Goal: Task Accomplishment & Management: Use online tool/utility

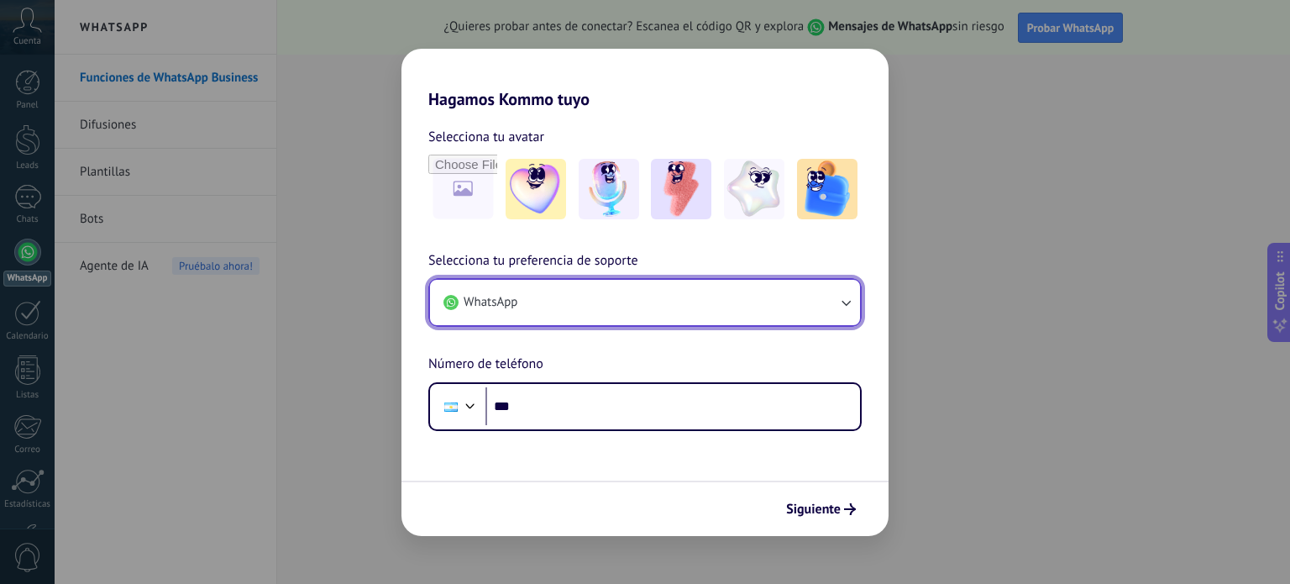
click at [652, 305] on button "WhatsApp" at bounding box center [645, 302] width 430 height 45
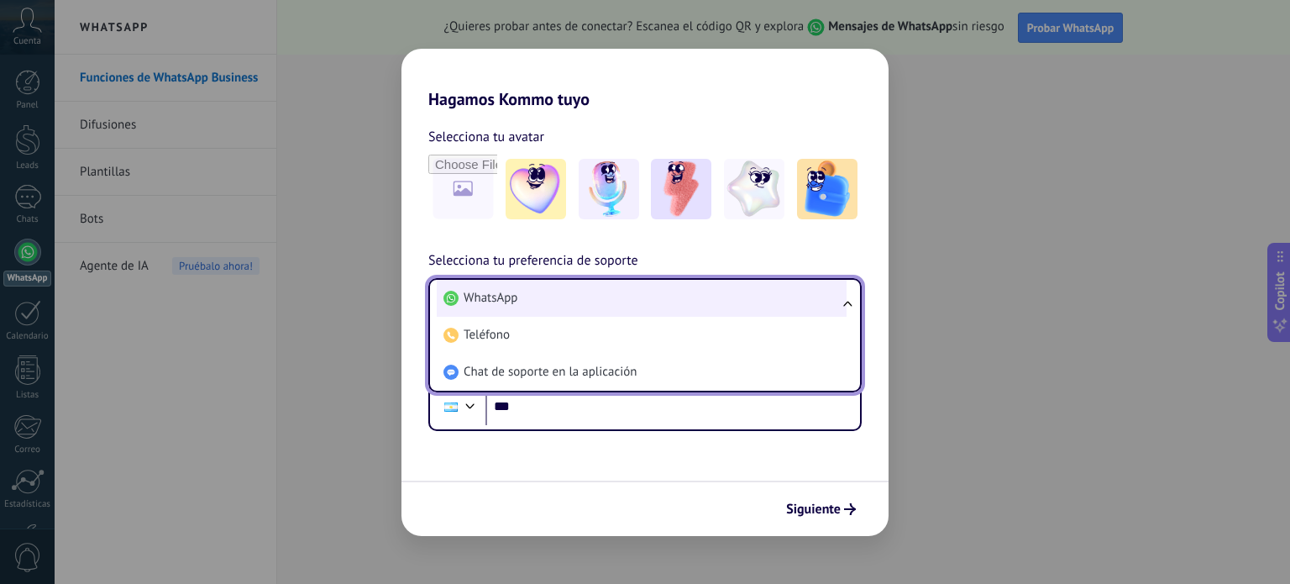
click at [598, 296] on li "WhatsApp" at bounding box center [642, 298] width 410 height 37
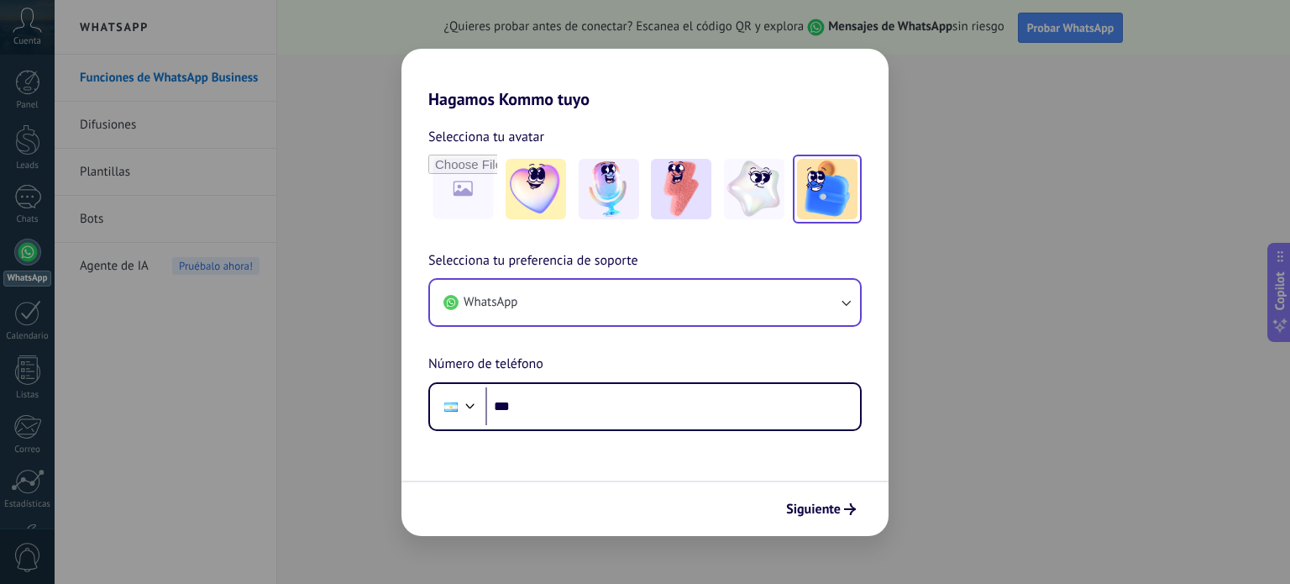
click at [813, 187] on img at bounding box center [827, 189] width 60 height 60
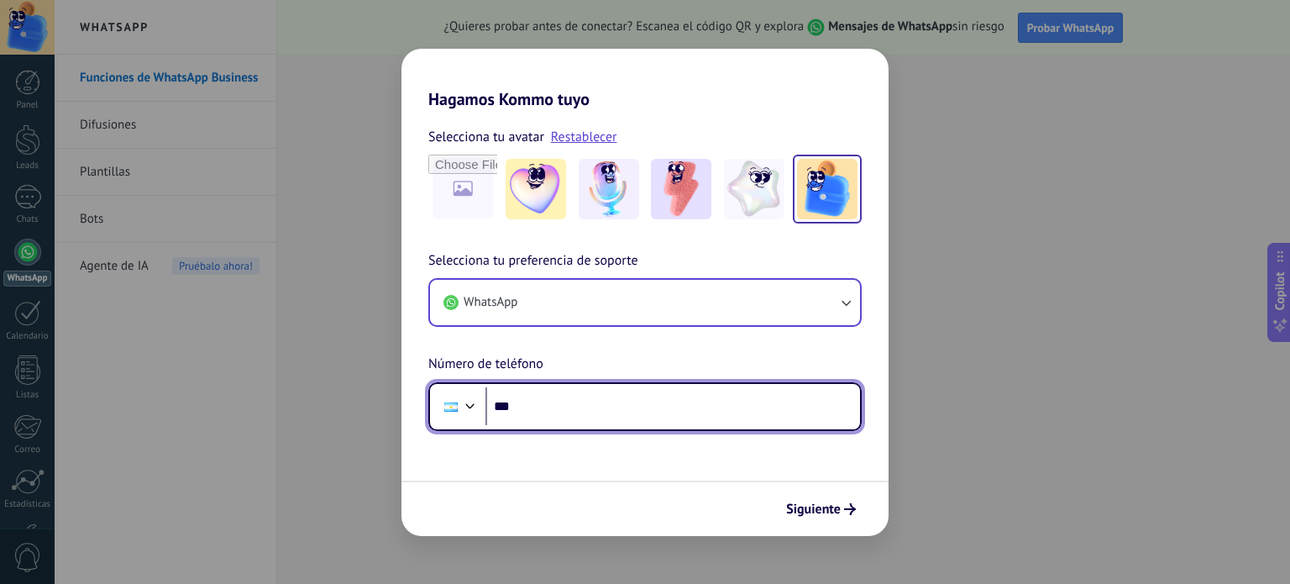
click at [541, 395] on input "***" at bounding box center [672, 406] width 374 height 39
paste input "**********"
drag, startPoint x: 548, startPoint y: 407, endPoint x: 659, endPoint y: 436, distance: 114.5
click at [535, 407] on input "**********" at bounding box center [672, 406] width 374 height 39
drag, startPoint x: 685, startPoint y: 407, endPoint x: 446, endPoint y: 408, distance: 239.3
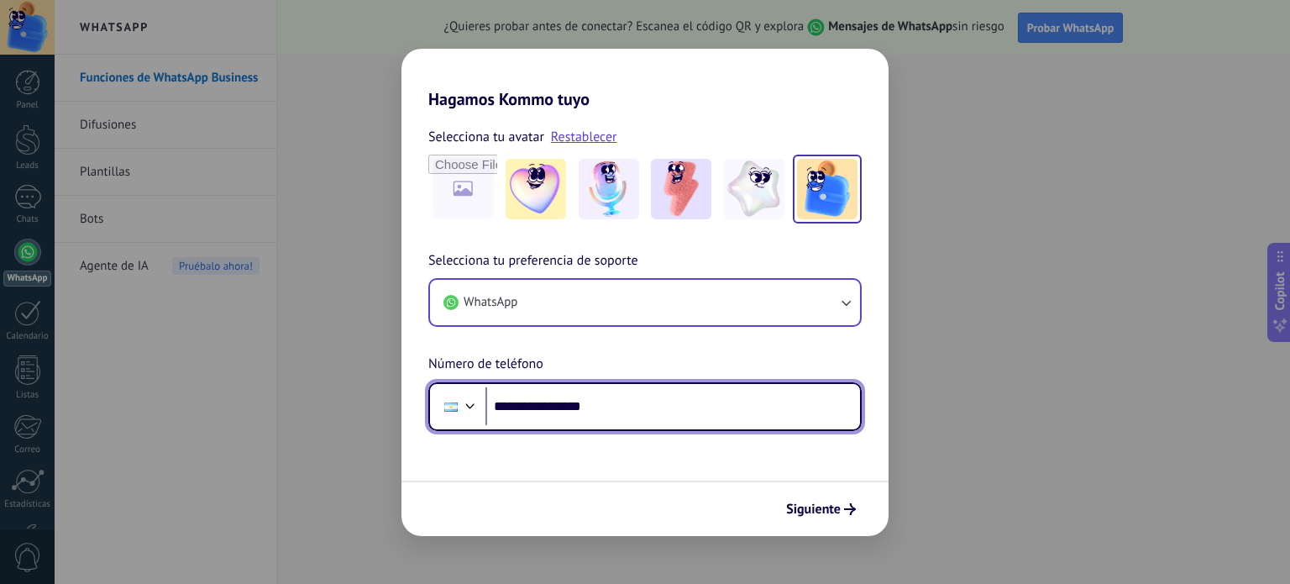
click at [446, 408] on div "**********" at bounding box center [644, 406] width 433 height 49
paste input "tel"
type input "**********"
drag, startPoint x: 731, startPoint y: 416, endPoint x: 433, endPoint y: 379, distance: 300.4
click at [433, 379] on div "**********" at bounding box center [644, 340] width 487 height 181
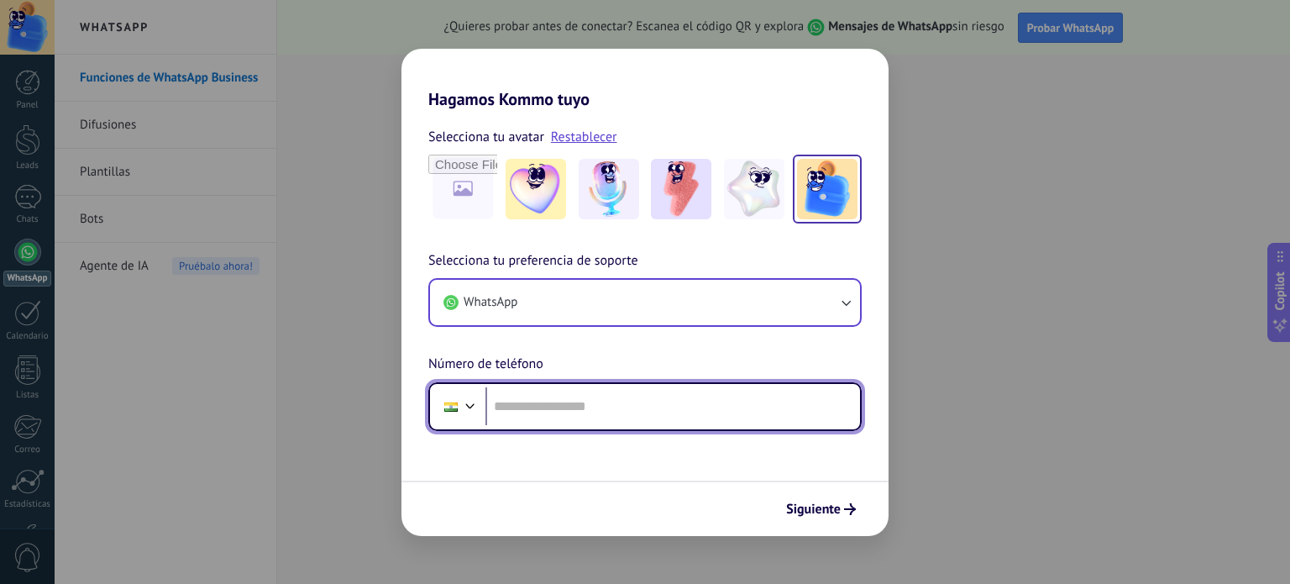
click at [467, 401] on div at bounding box center [470, 404] width 20 height 20
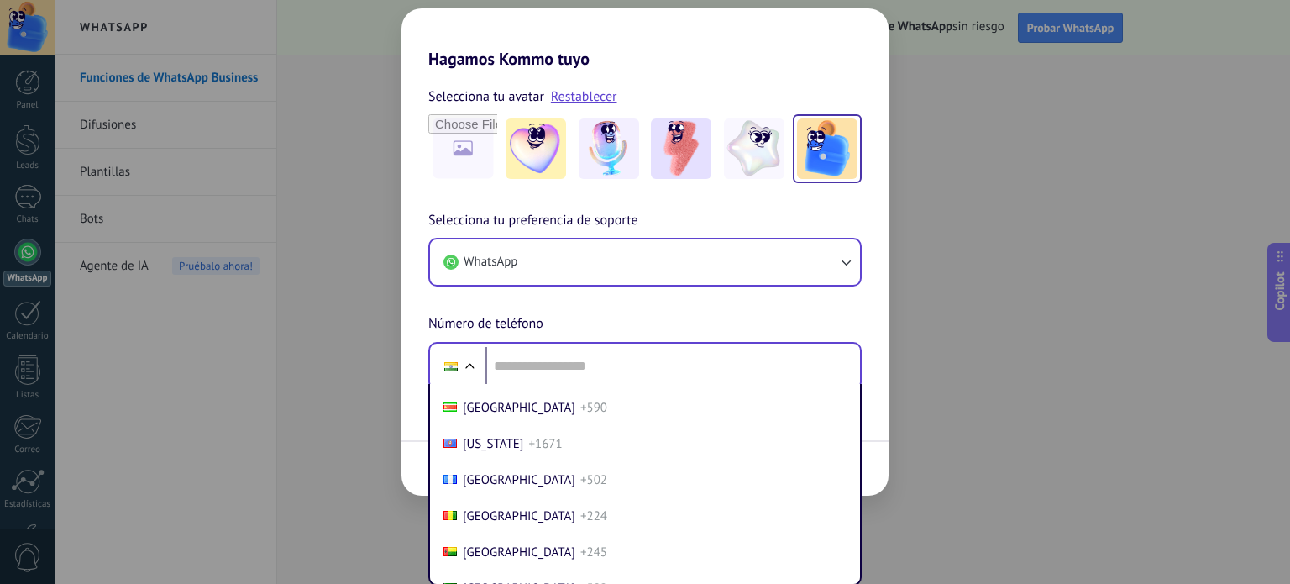
scroll to position [134, 0]
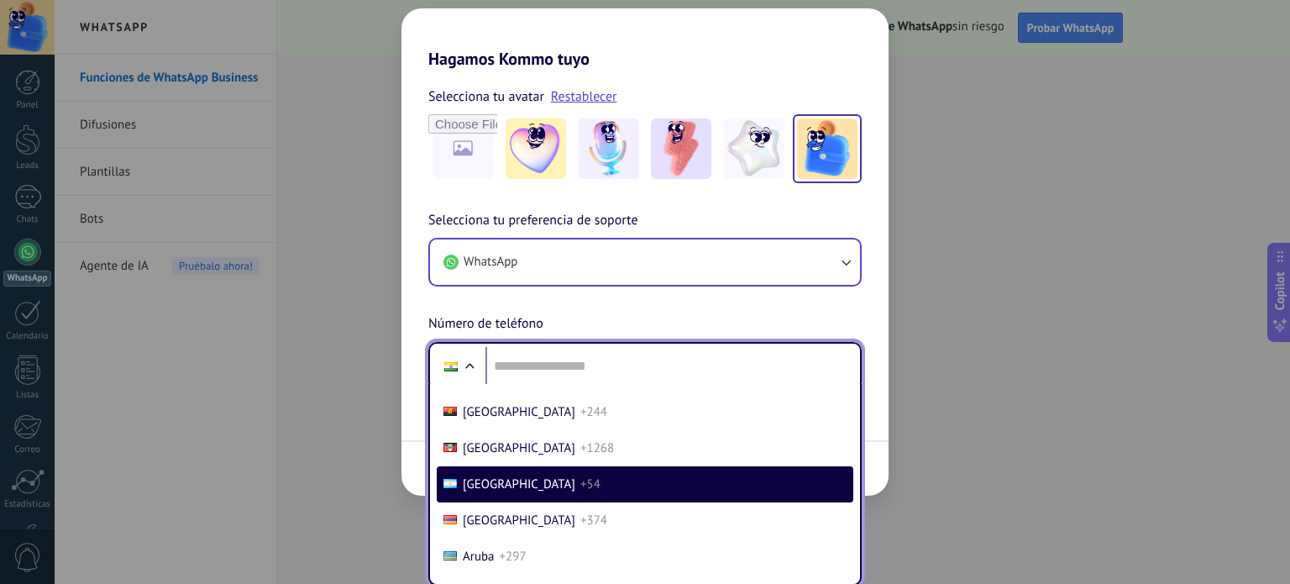
click at [580, 490] on span "+54" at bounding box center [590, 484] width 20 height 16
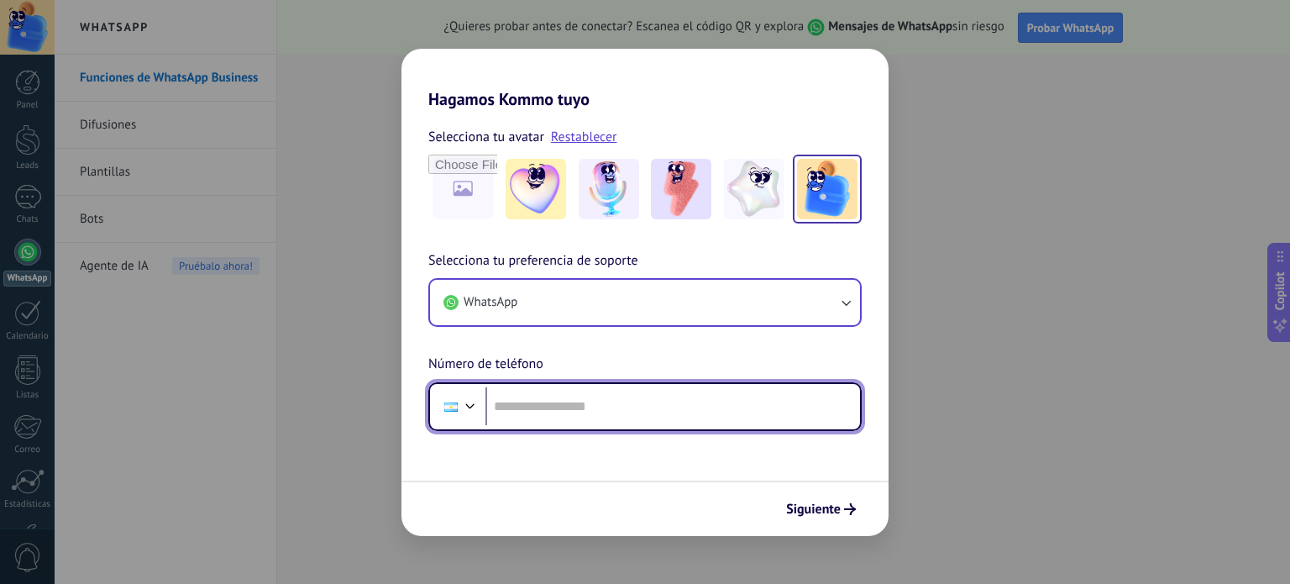
scroll to position [0, 0]
click at [569, 399] on input "tel" at bounding box center [672, 406] width 374 height 39
paste input "*******"
click at [527, 402] on input "**********" at bounding box center [672, 406] width 374 height 39
type input "**********"
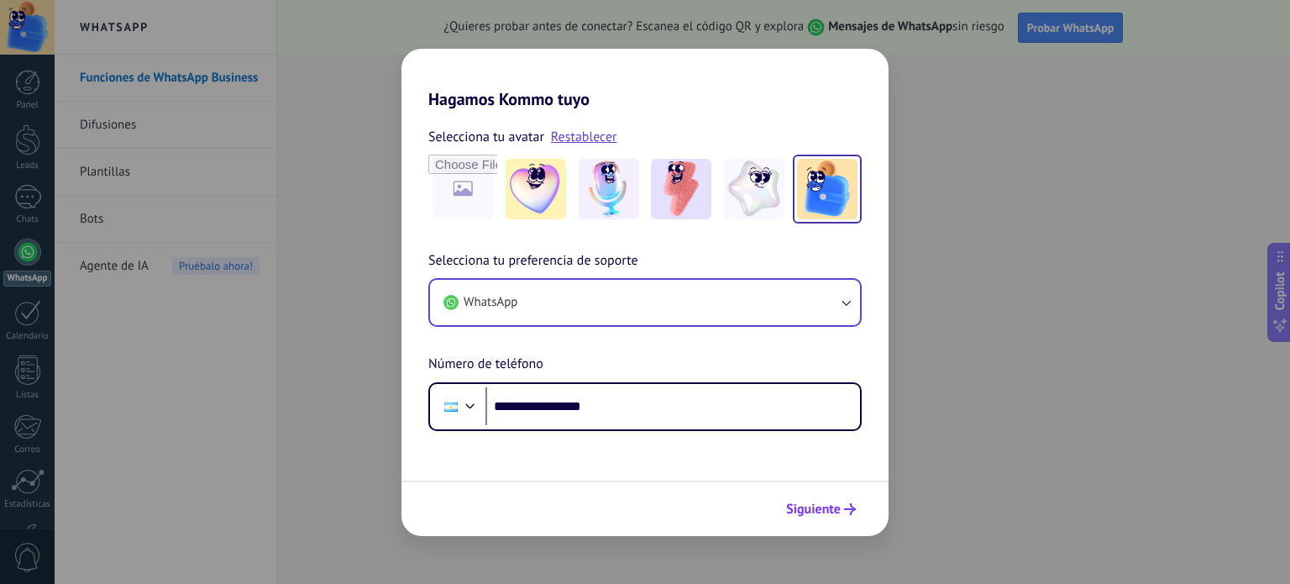
click at [814, 507] on span "Siguiente" at bounding box center [813, 509] width 55 height 12
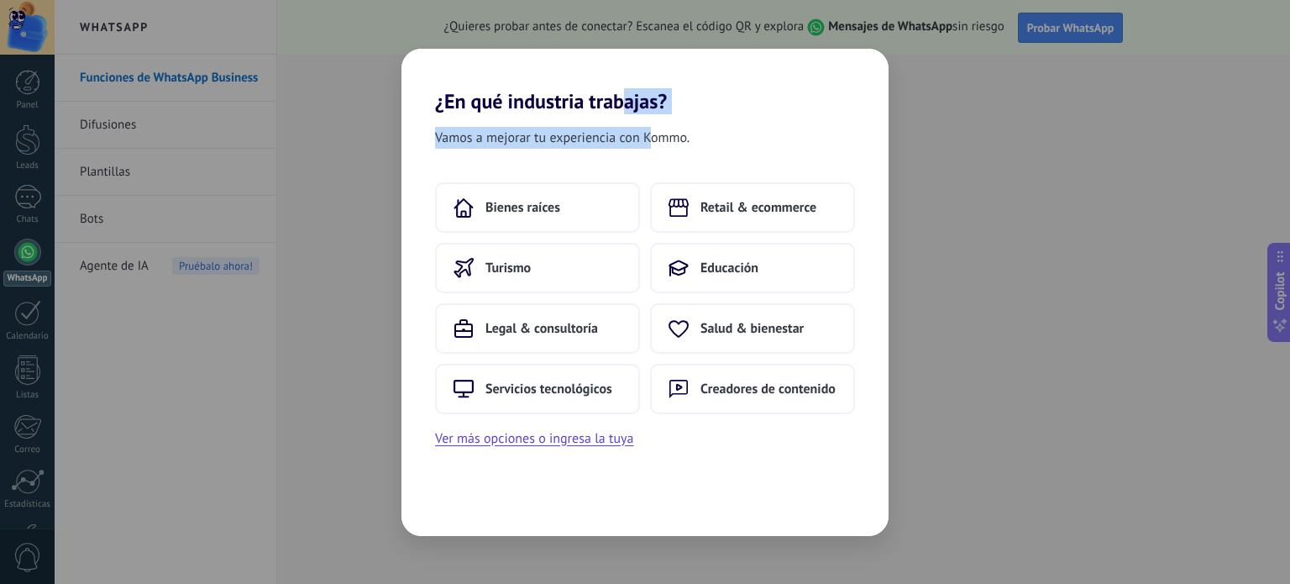
drag, startPoint x: 619, startPoint y: 110, endPoint x: 652, endPoint y: 141, distance: 45.1
click at [652, 141] on div "¿En qué industria trabajas? Vamos a mejorar tu experiencia con Kommo. Bienes ra…" at bounding box center [644, 292] width 487 height 487
click at [668, 130] on span "Vamos a mejorar tu experiencia con Kommo." at bounding box center [562, 138] width 254 height 22
click at [795, 201] on span "Retail & ecommerce" at bounding box center [758, 207] width 116 height 17
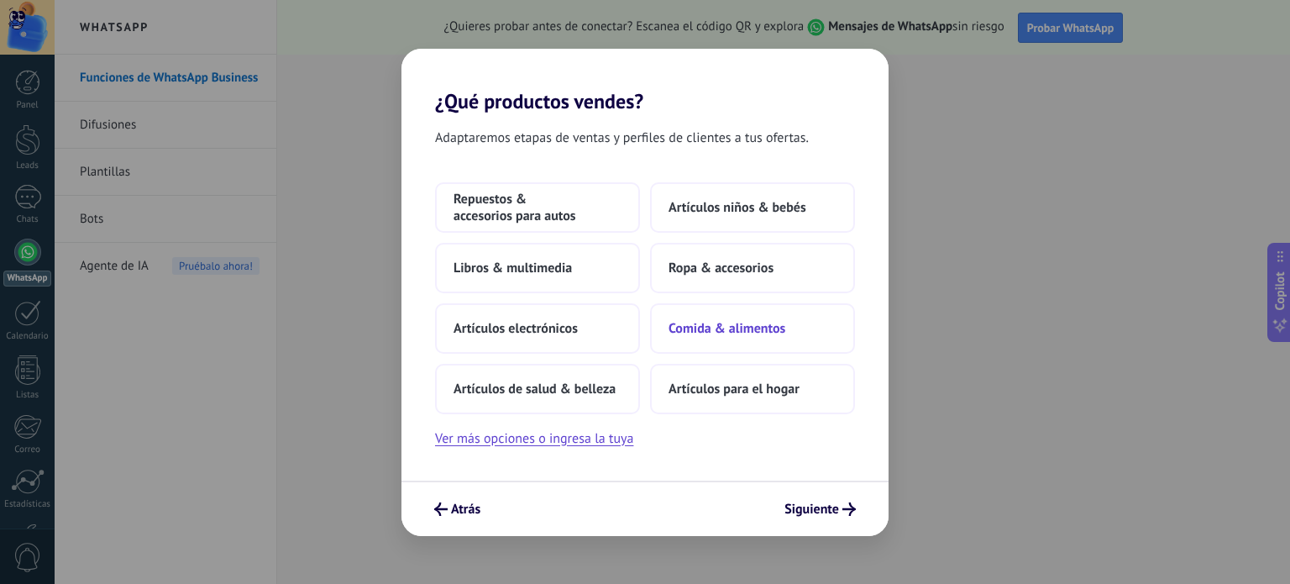
click at [753, 331] on span "Comida & alimentos" at bounding box center [726, 328] width 117 height 17
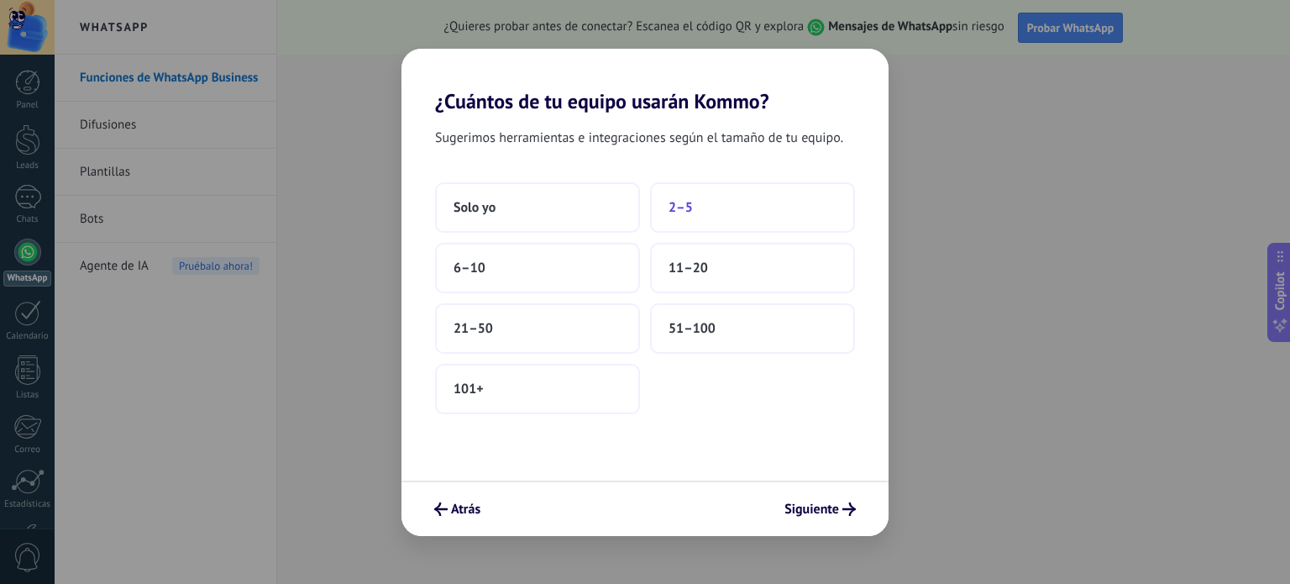
click at [717, 203] on button "2–5" at bounding box center [752, 207] width 205 height 50
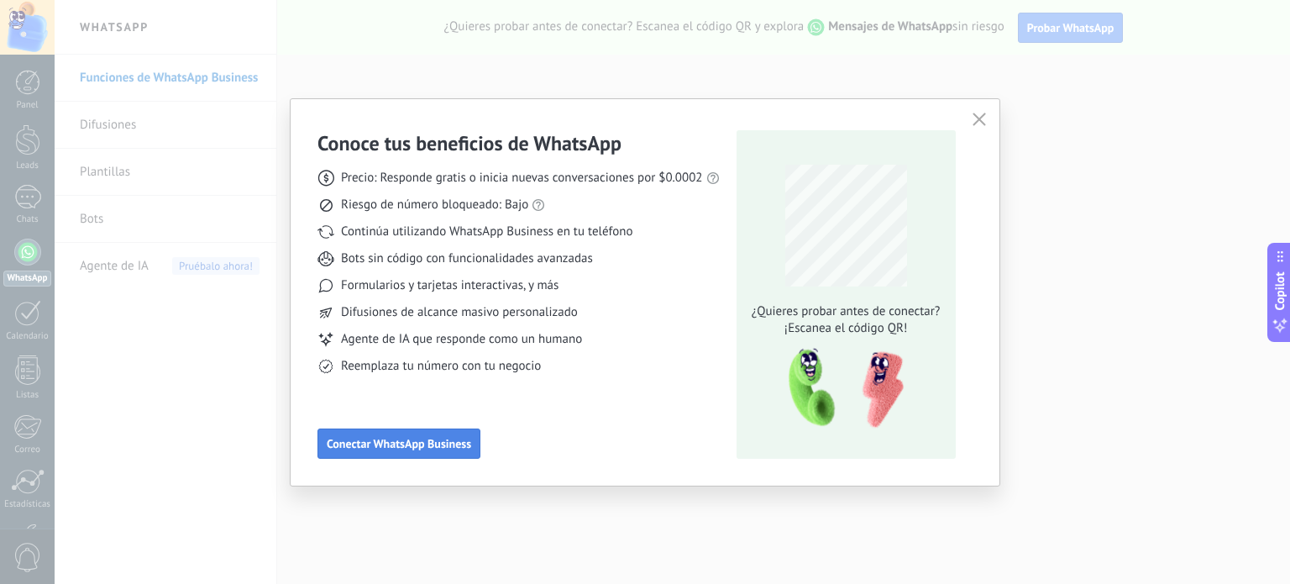
click at [418, 449] on span "Conectar WhatsApp Business" at bounding box center [399, 443] width 144 height 12
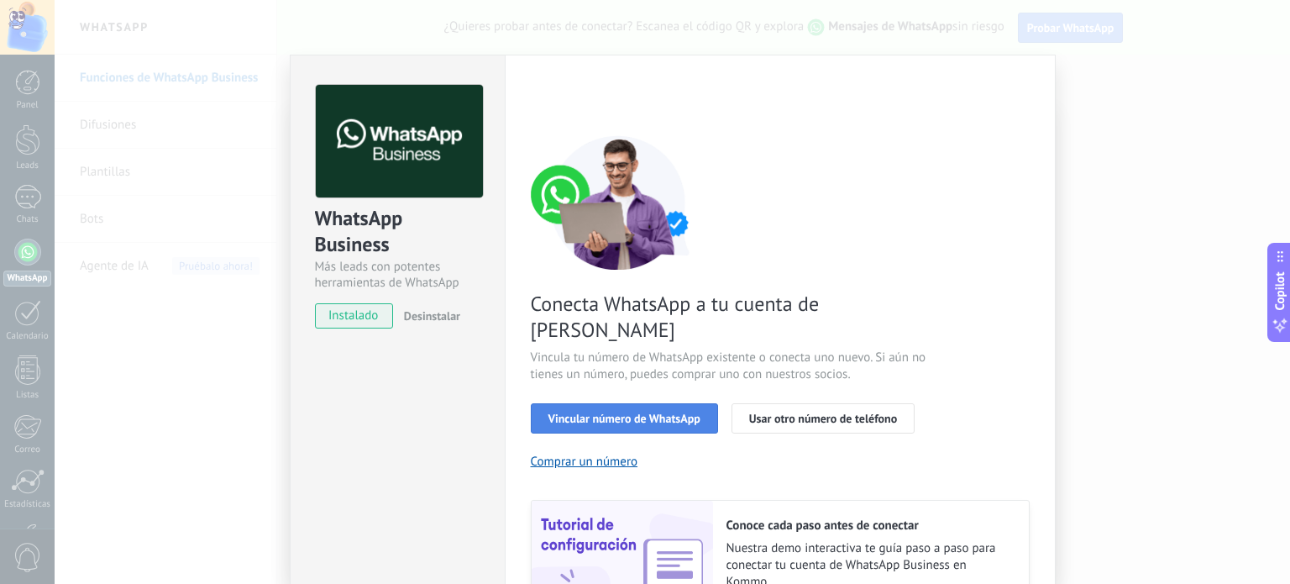
click at [666, 412] on span "Vincular número de WhatsApp" at bounding box center [624, 418] width 152 height 12
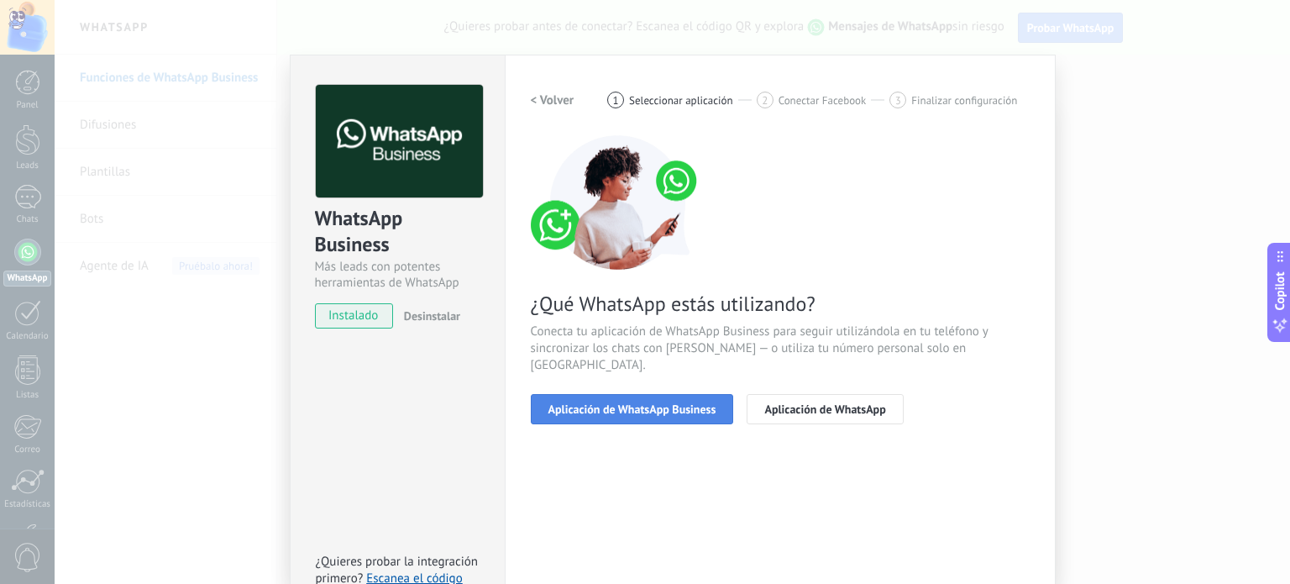
click at [672, 403] on span "Aplicación de WhatsApp Business" at bounding box center [632, 409] width 168 height 12
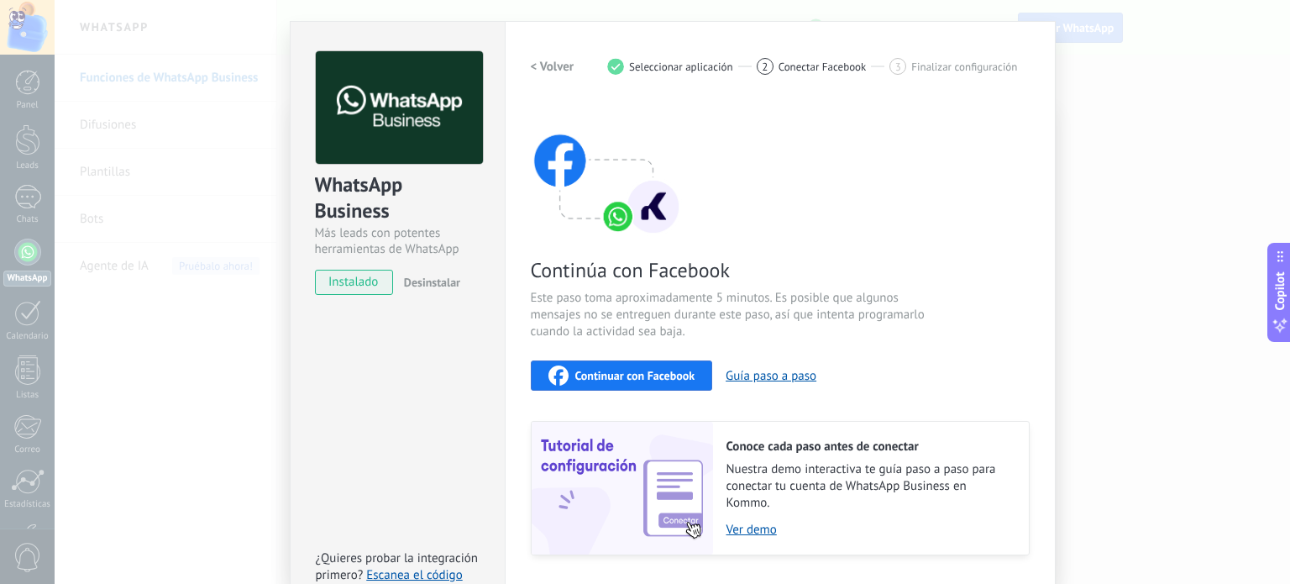
scroll to position [84, 0]
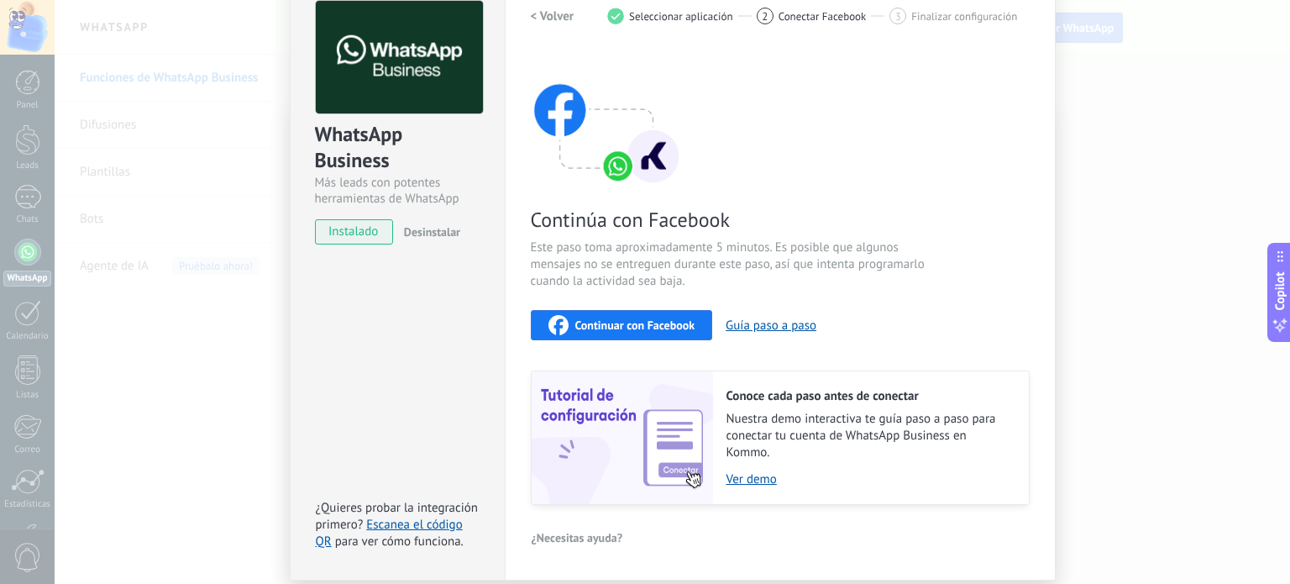
click at [656, 327] on span "Continuar con Facebook" at bounding box center [635, 325] width 120 height 12
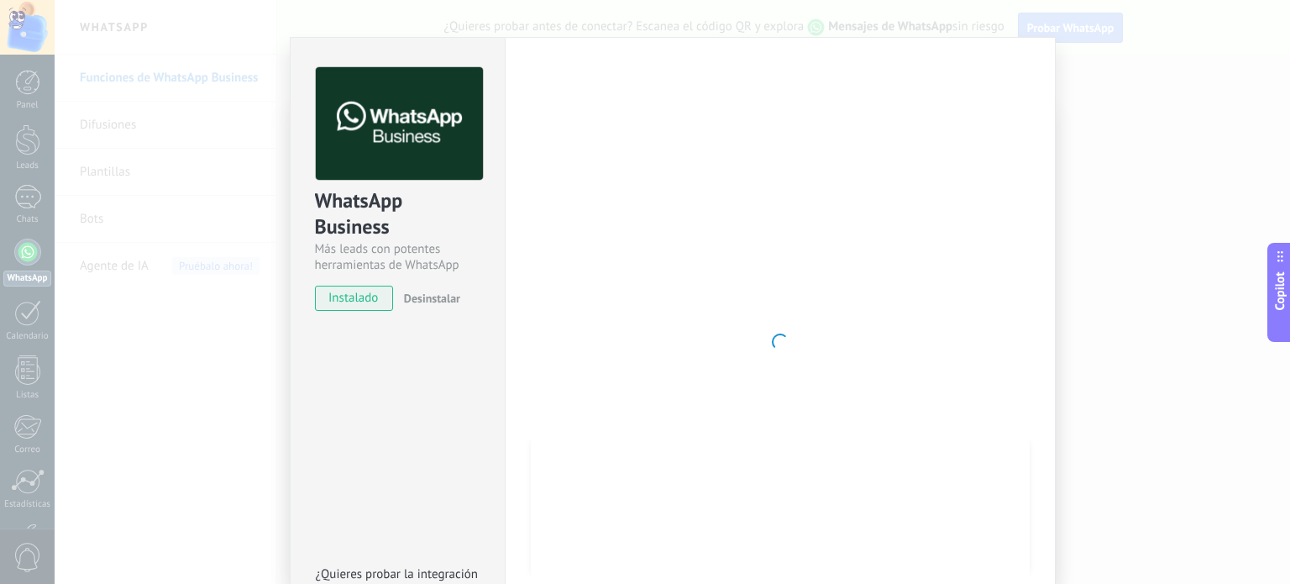
scroll to position [0, 0]
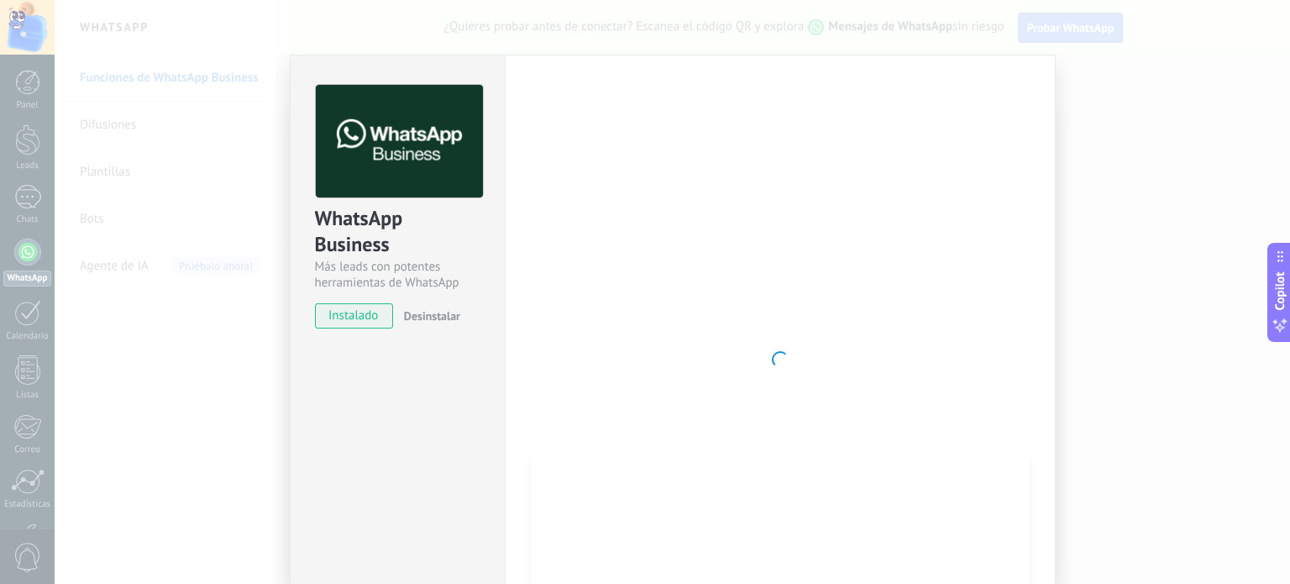
click at [588, 193] on div at bounding box center [780, 359] width 499 height 549
click at [252, 119] on div "WhatsApp Business Más leads con potentes herramientas de WhatsApp instalado Des…" at bounding box center [672, 292] width 1235 height 584
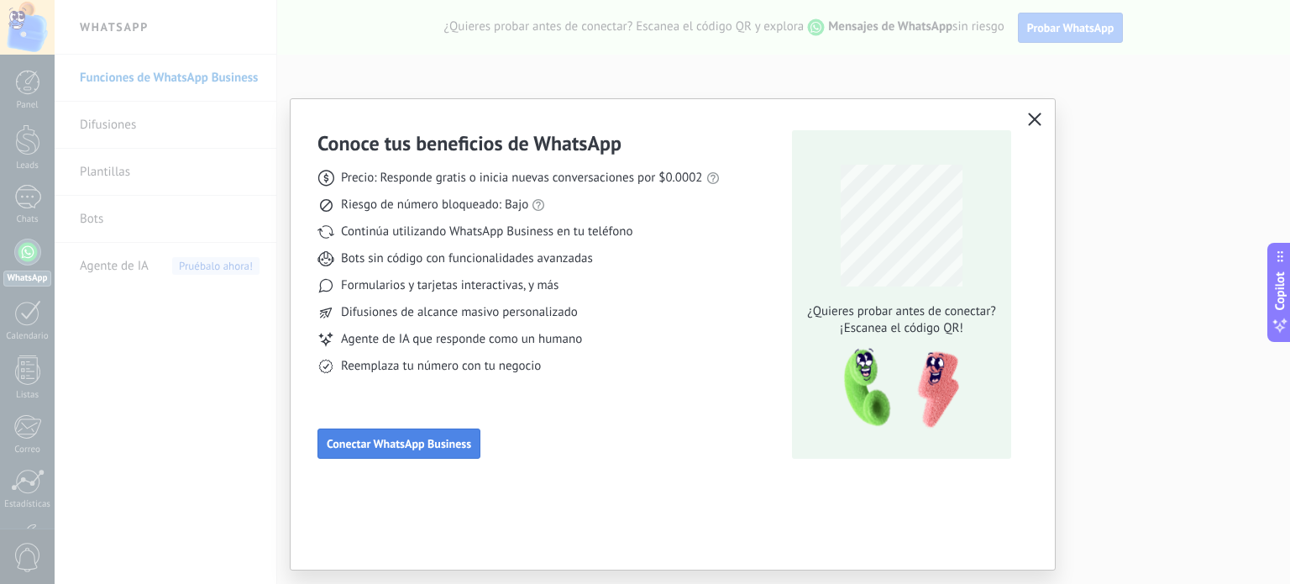
click at [440, 437] on span "Conectar WhatsApp Business" at bounding box center [399, 443] width 144 height 12
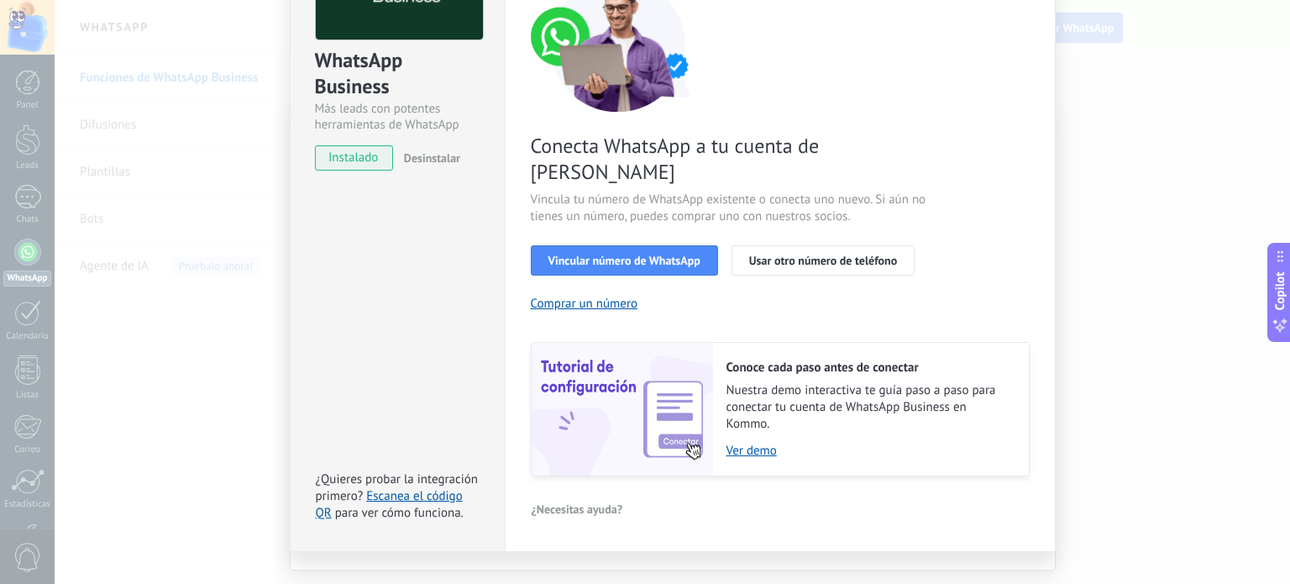
scroll to position [161, 0]
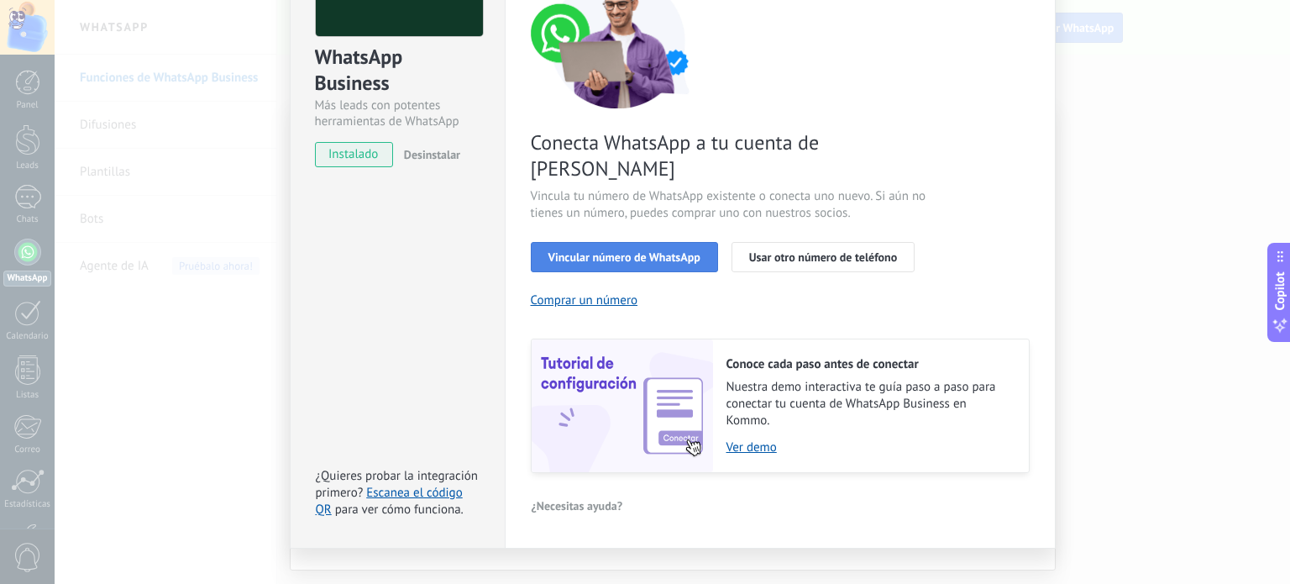
click at [639, 251] on span "Vincular número de WhatsApp" at bounding box center [624, 257] width 152 height 12
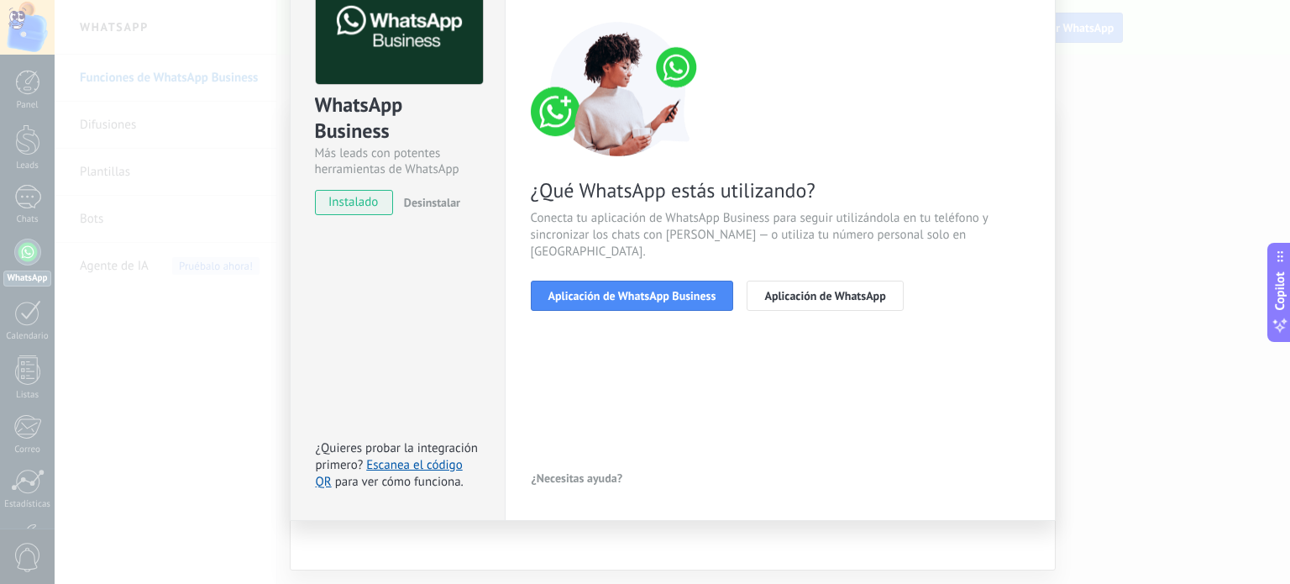
scroll to position [113, 0]
click at [683, 291] on span "Aplicación de WhatsApp Business" at bounding box center [632, 297] width 168 height 12
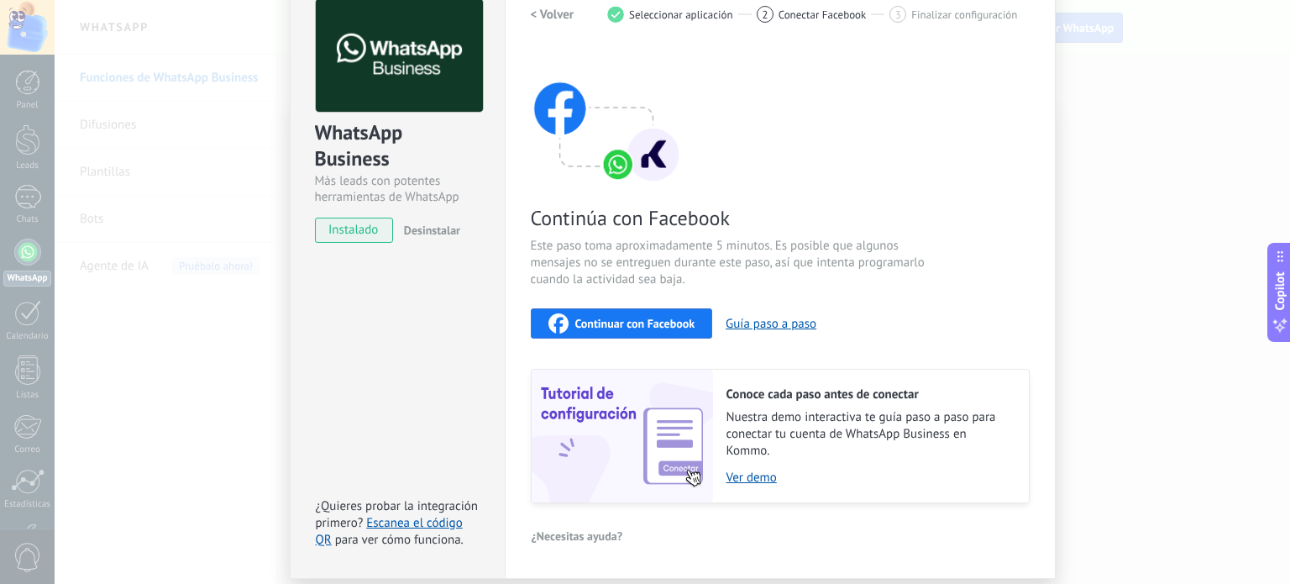
scroll to position [0, 0]
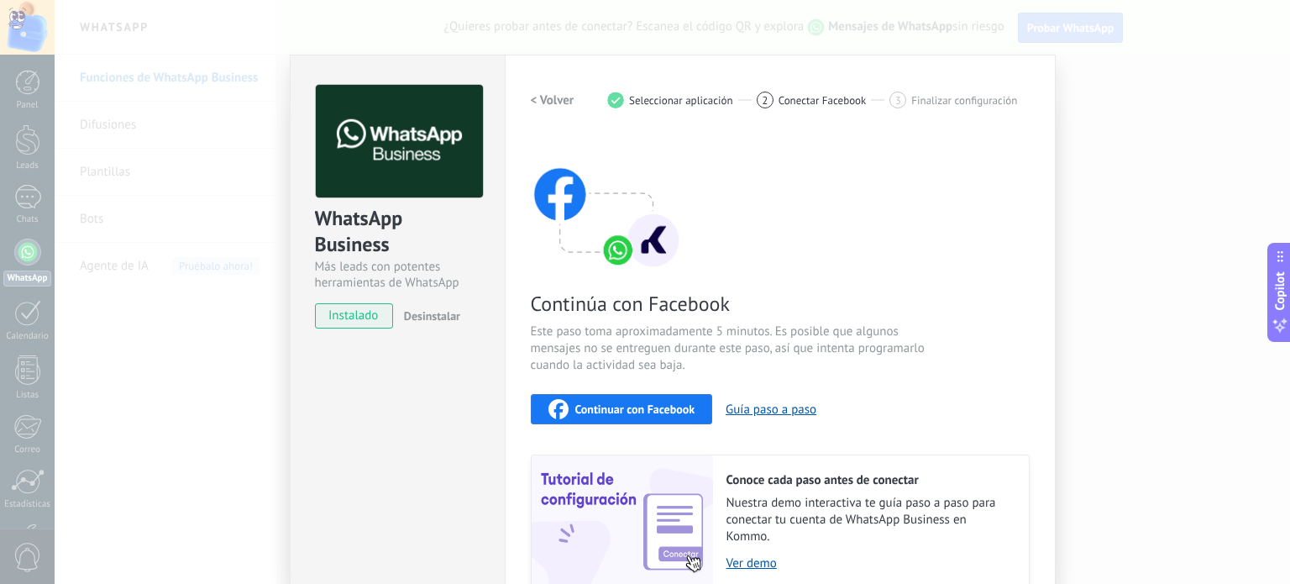
click at [647, 414] on span "Continuar con Facebook" at bounding box center [635, 409] width 120 height 12
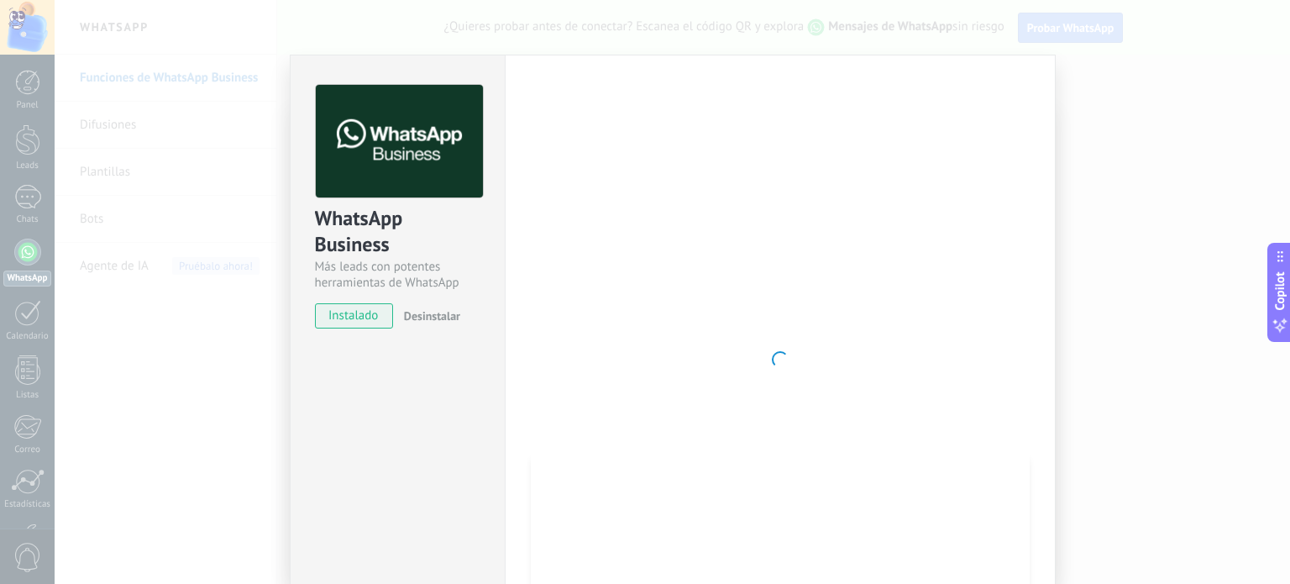
click at [1251, 88] on div "WhatsApp Business Más leads con potentes herramientas de WhatsApp instalado Des…" at bounding box center [672, 292] width 1235 height 584
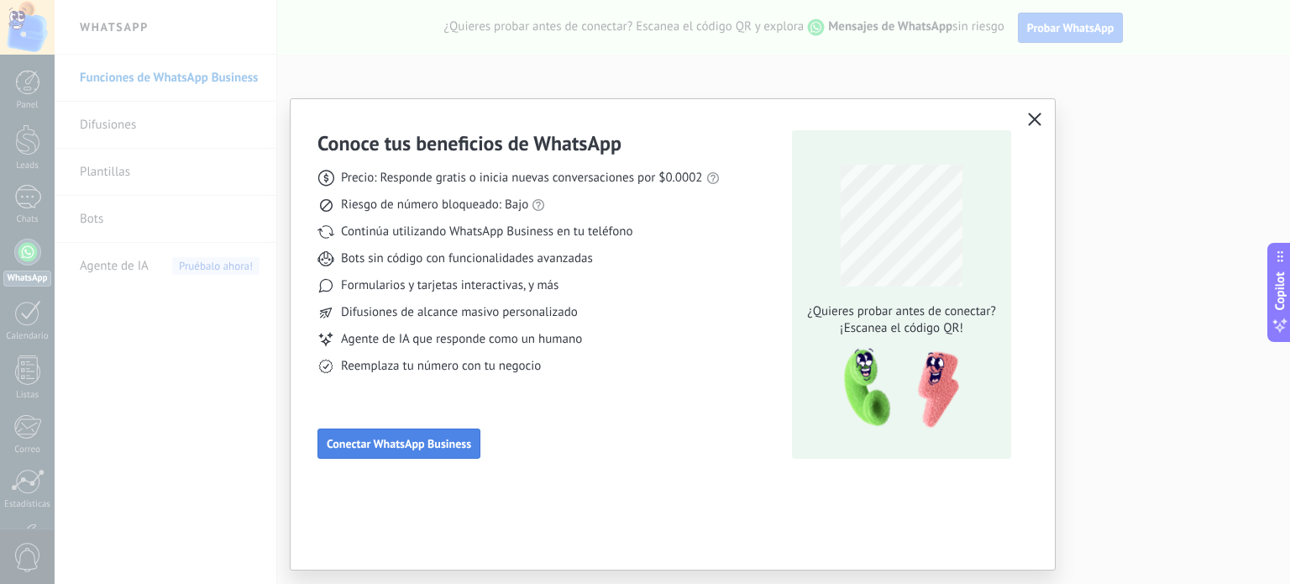
click at [448, 451] on button "Conectar WhatsApp Business" at bounding box center [398, 443] width 163 height 30
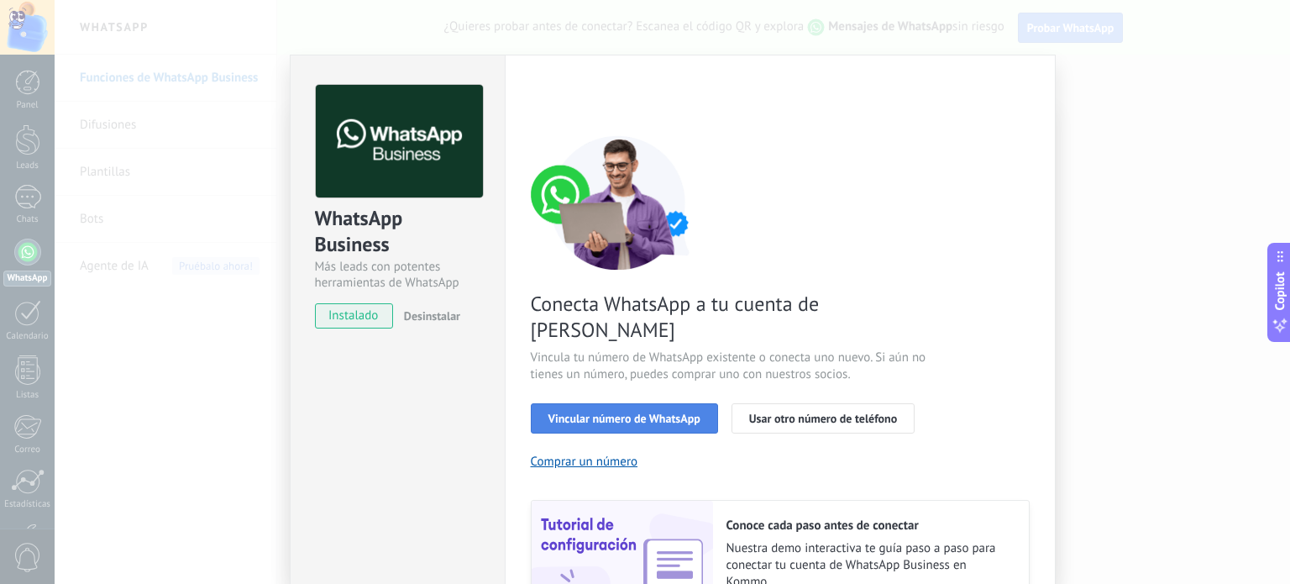
click at [667, 412] on span "Vincular número de WhatsApp" at bounding box center [624, 418] width 152 height 12
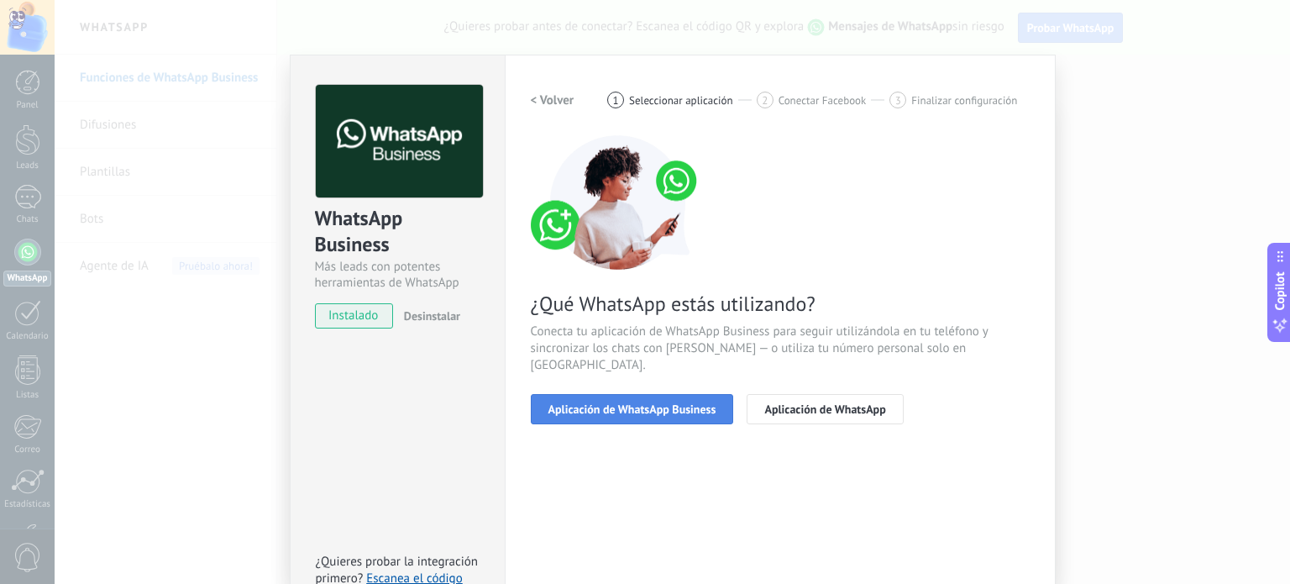
click at [656, 403] on span "Aplicación de WhatsApp Business" at bounding box center [632, 409] width 168 height 12
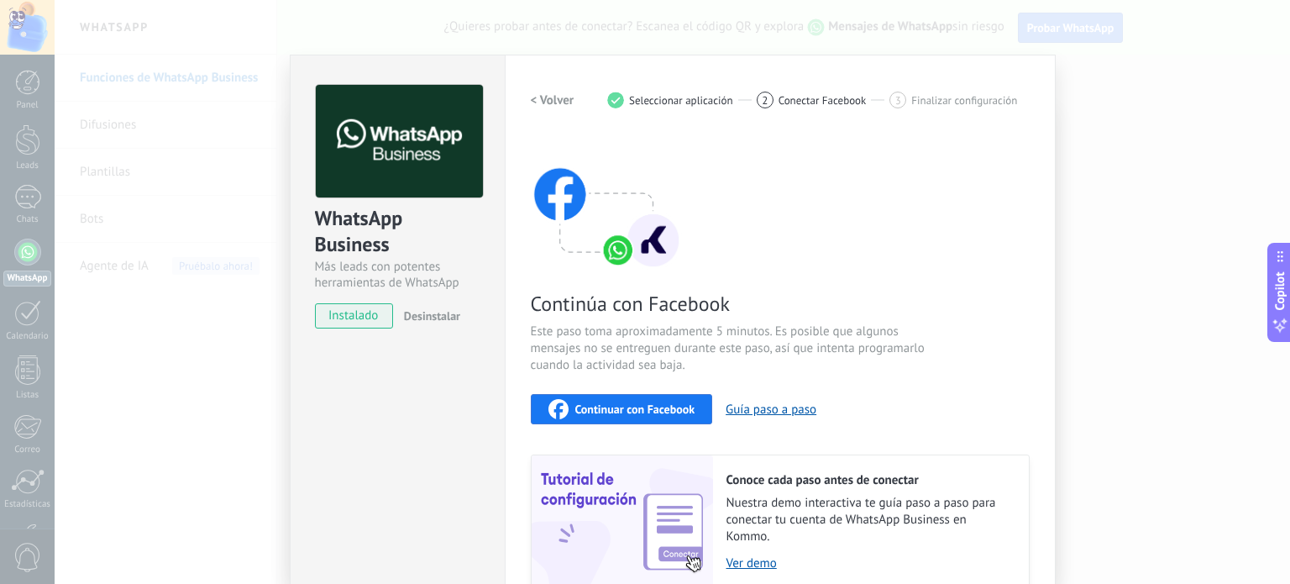
click at [663, 416] on div "Continuar con Facebook" at bounding box center [621, 409] width 147 height 20
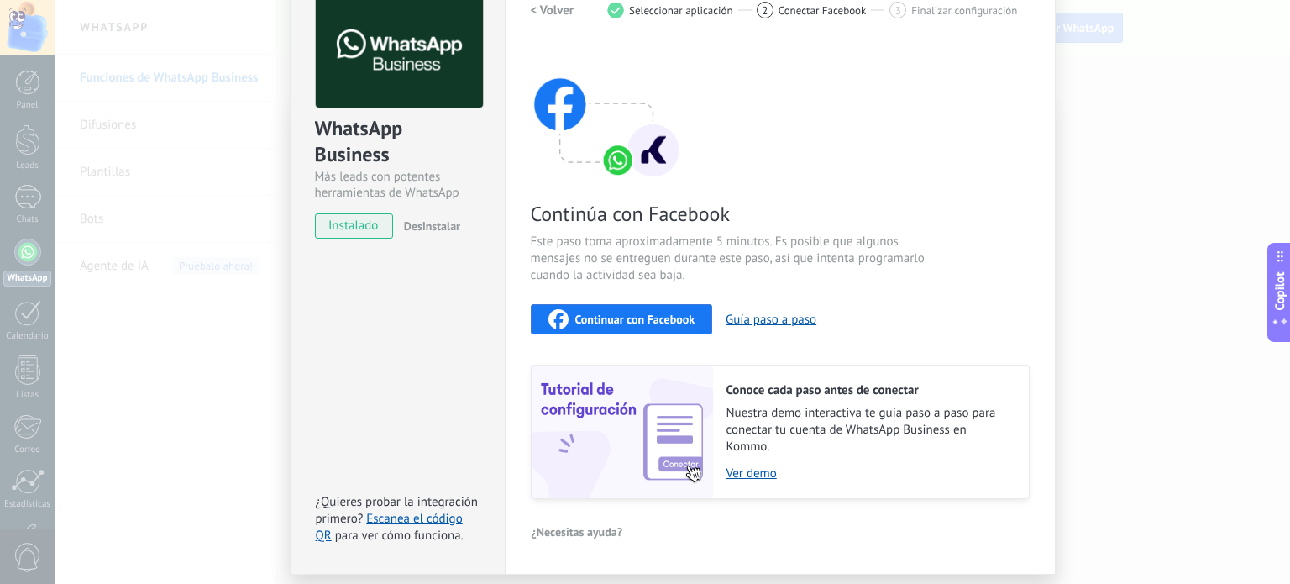
scroll to position [142, 0]
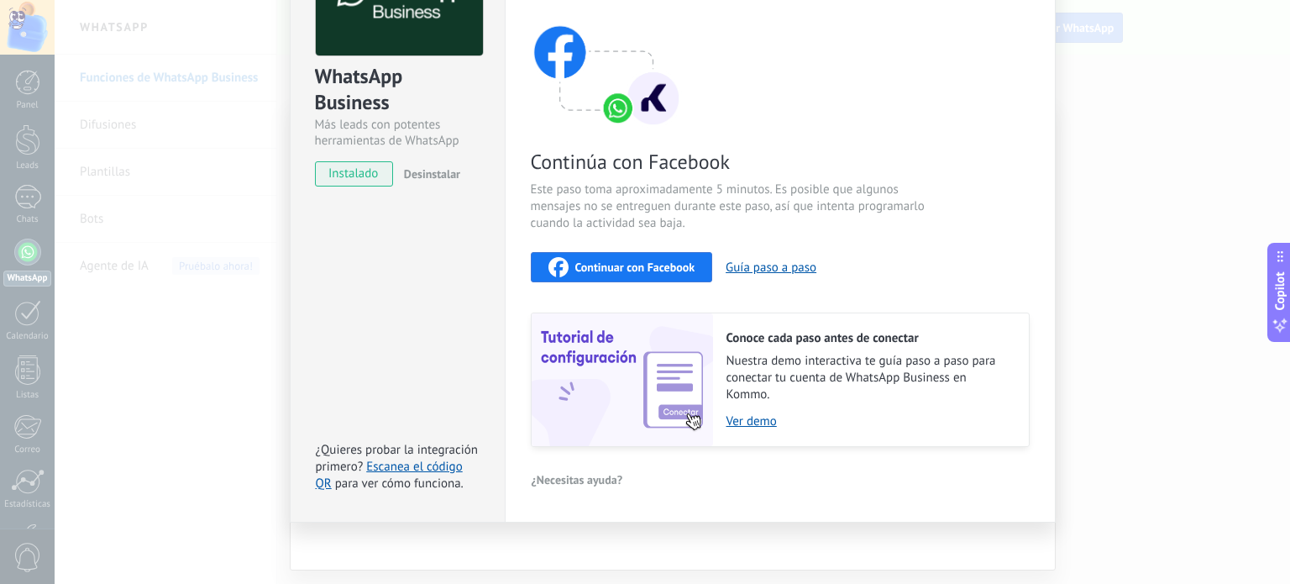
click at [1112, 277] on div "WhatsApp Business Más leads con potentes herramientas de WhatsApp instalado Des…" at bounding box center [672, 292] width 1235 height 584
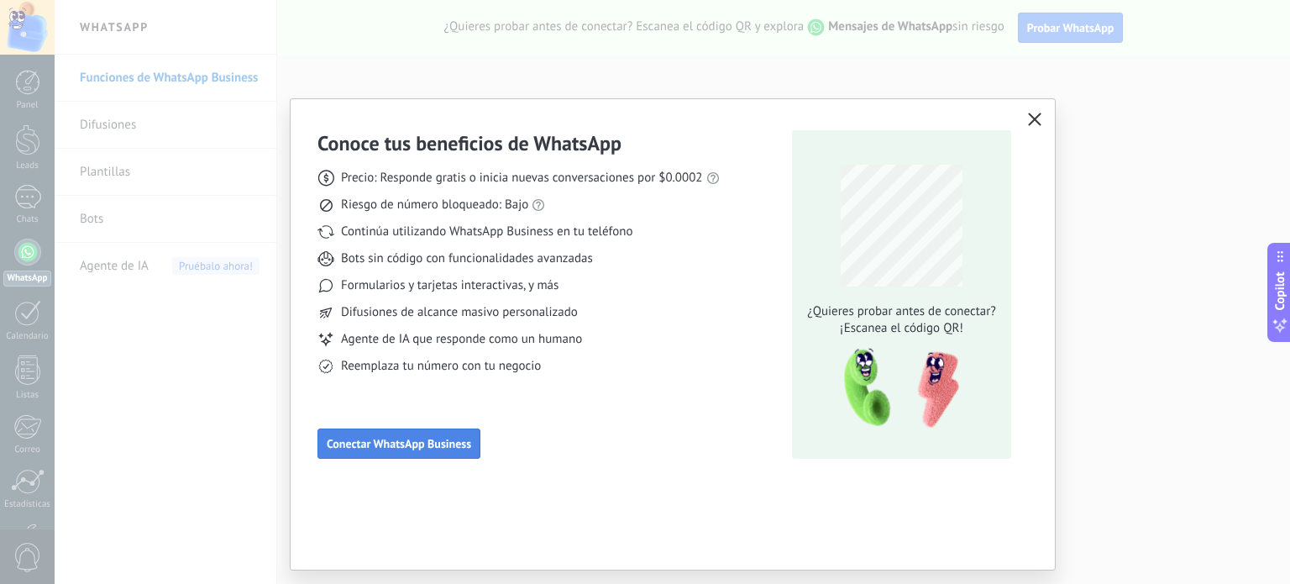
click at [460, 441] on span "Conectar WhatsApp Business" at bounding box center [399, 443] width 144 height 12
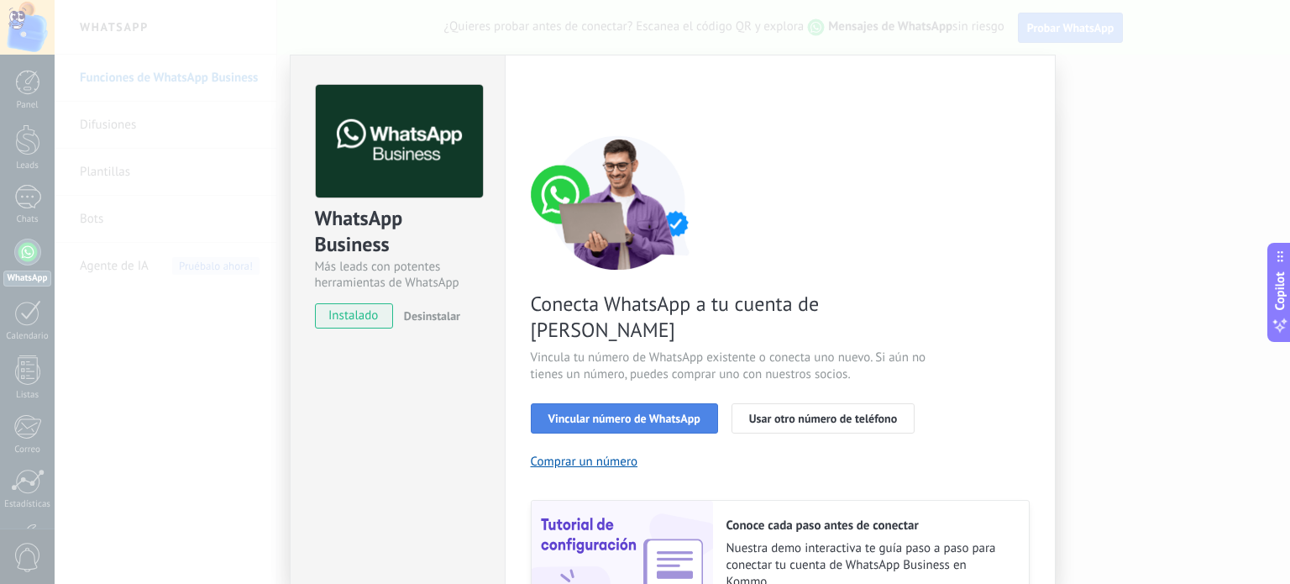
click at [683, 412] on span "Vincular número de WhatsApp" at bounding box center [624, 418] width 152 height 12
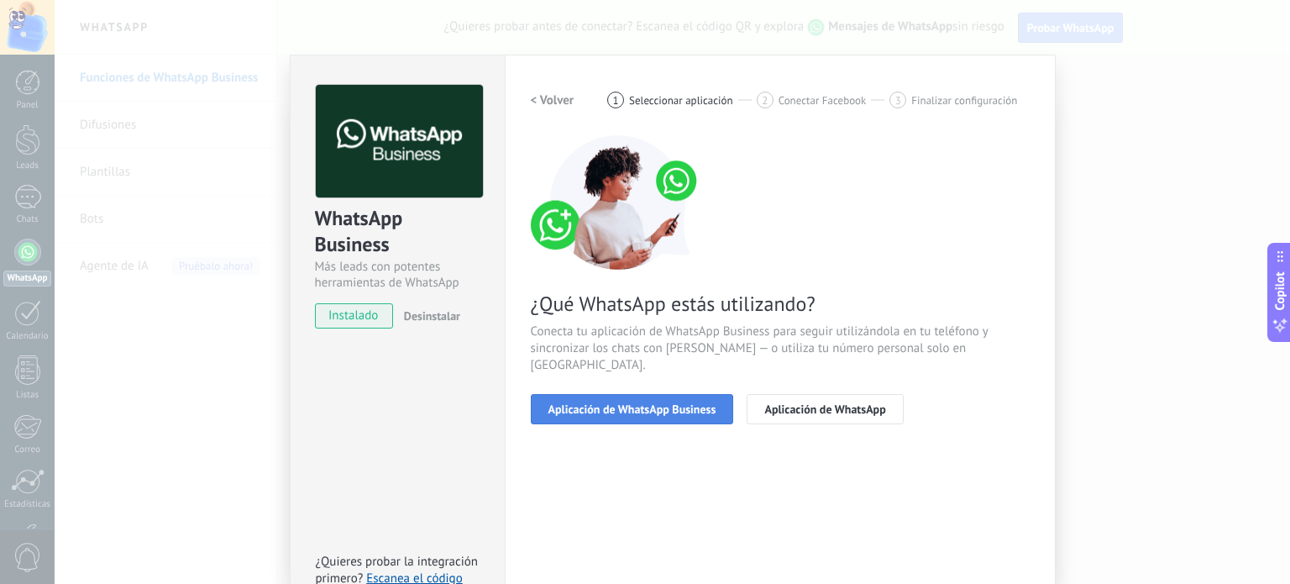
click at [685, 403] on span "Aplicación de WhatsApp Business" at bounding box center [632, 409] width 168 height 12
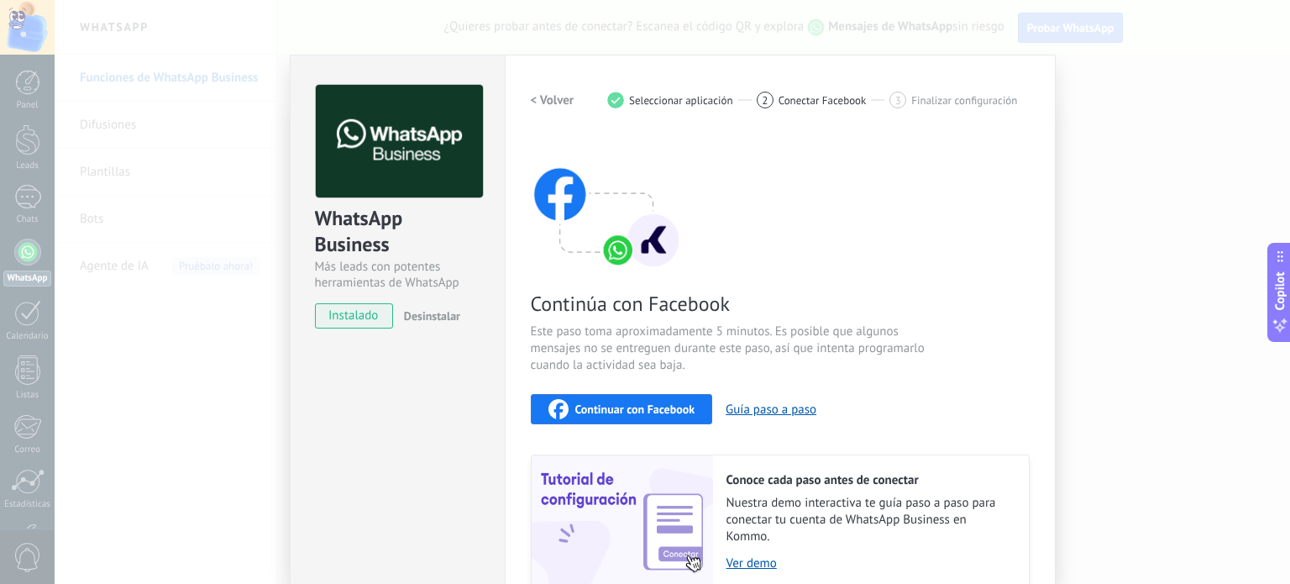
scroll to position [142, 0]
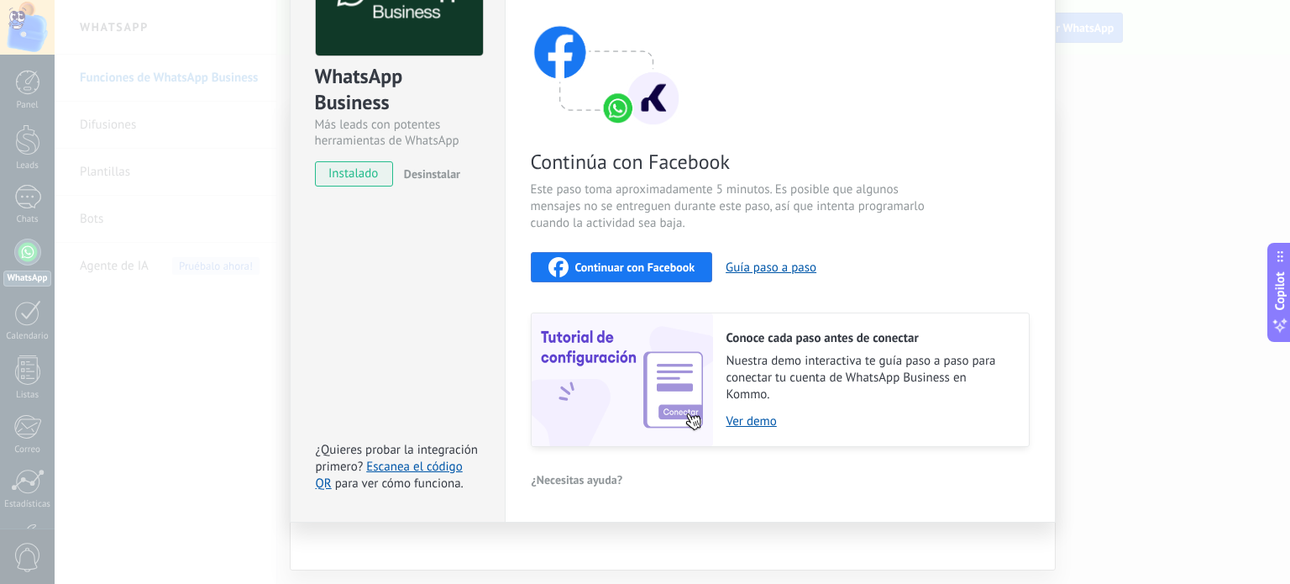
click at [647, 278] on button "Continuar con Facebook" at bounding box center [622, 267] width 182 height 30
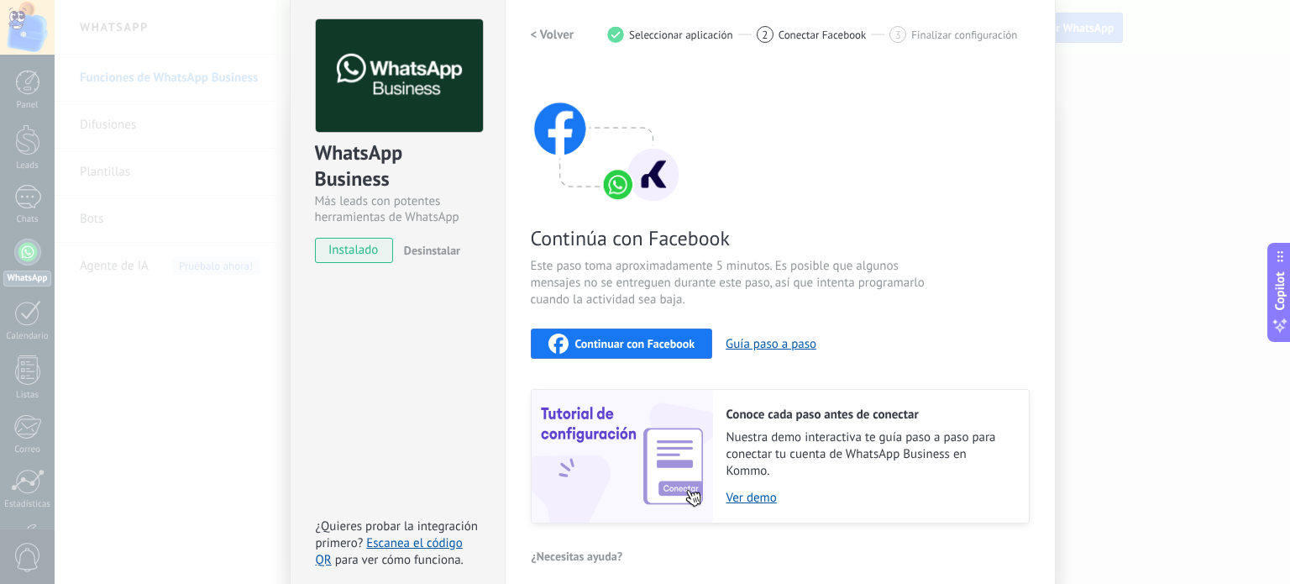
scroll to position [0, 0]
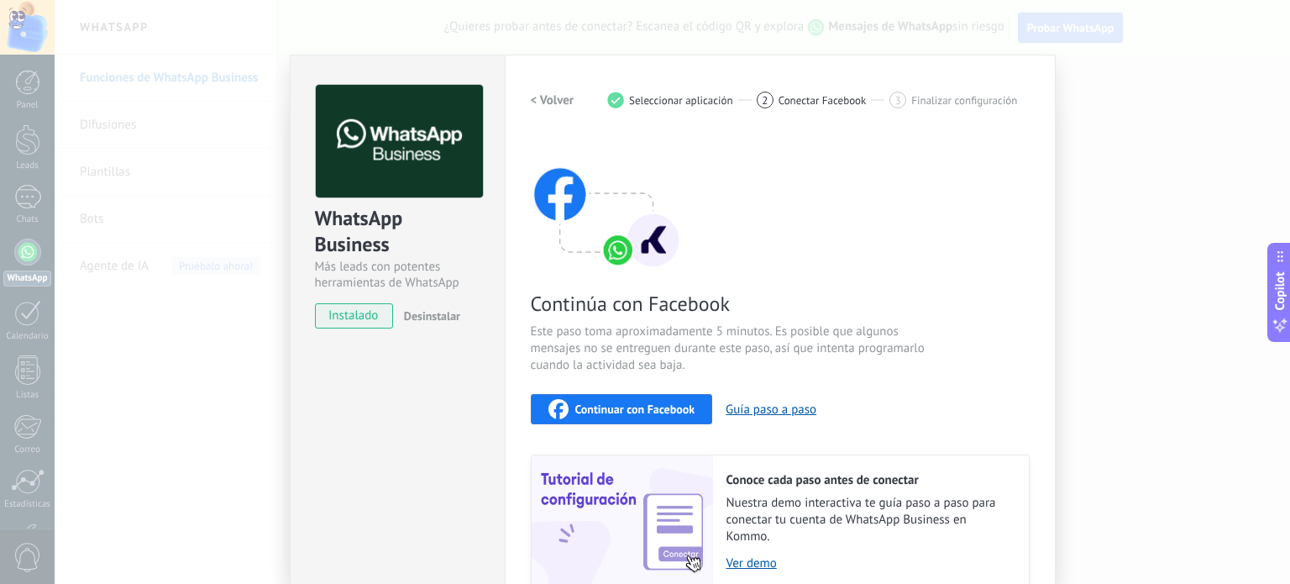
click at [218, 25] on div "WhatsApp Business Más leads con potentes herramientas de WhatsApp instalado Des…" at bounding box center [672, 292] width 1235 height 584
